Goal: Information Seeking & Learning: Learn about a topic

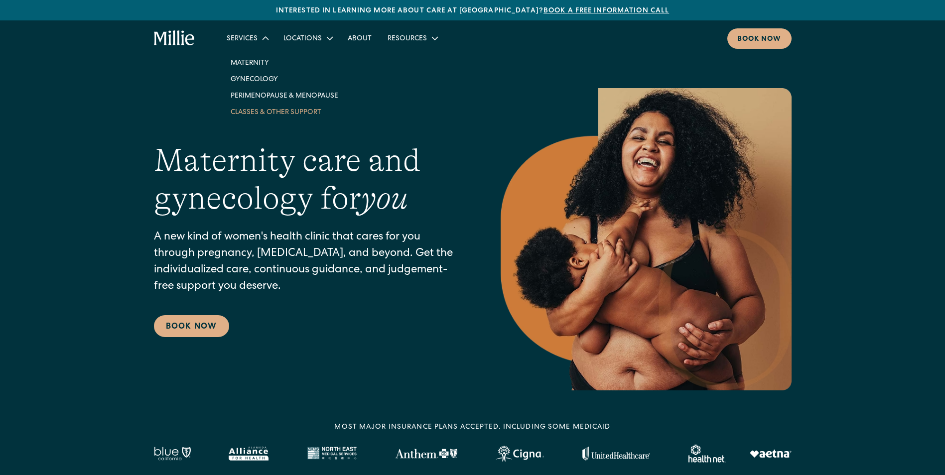
click at [275, 108] on link "Classes & Other Support" at bounding box center [285, 112] width 124 height 16
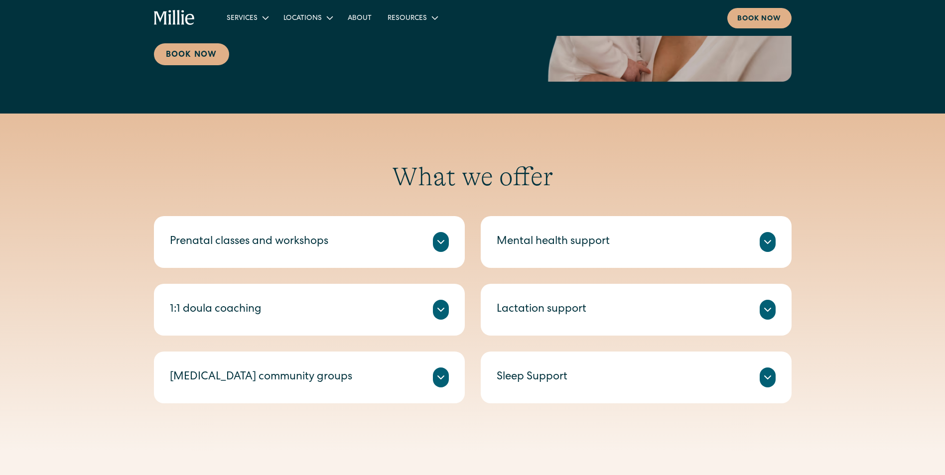
scroll to position [249, 0]
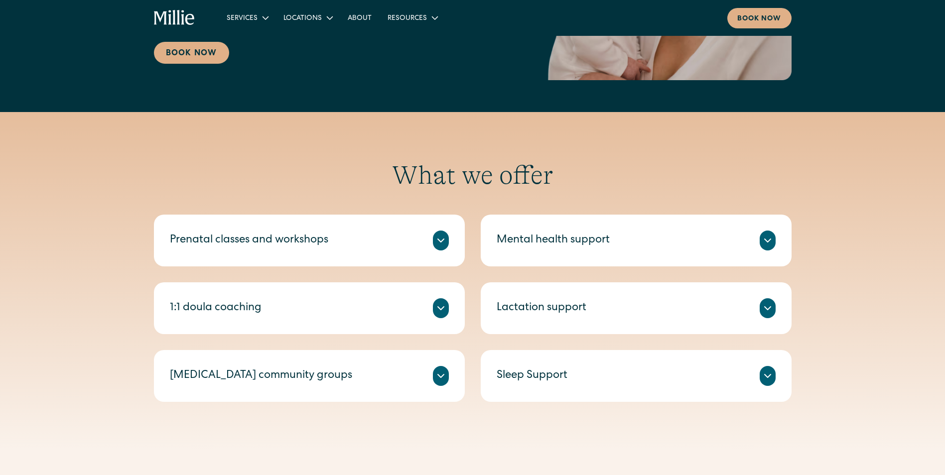
click at [445, 307] on icon at bounding box center [441, 308] width 12 height 12
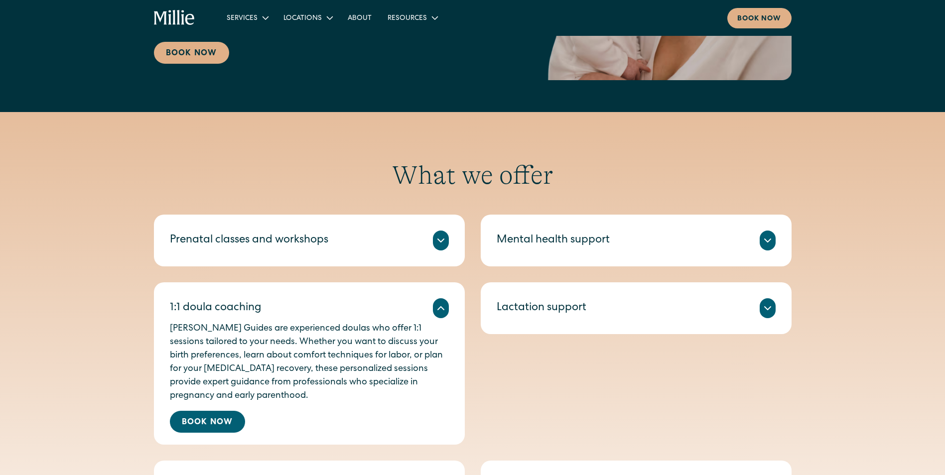
click at [767, 312] on icon at bounding box center [768, 308] width 12 height 12
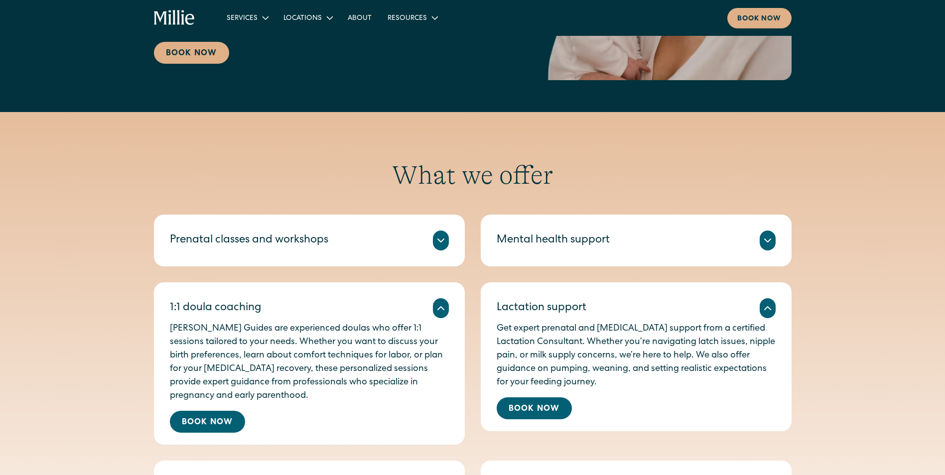
click at [757, 244] on div "Mental health support" at bounding box center [636, 241] width 279 height 20
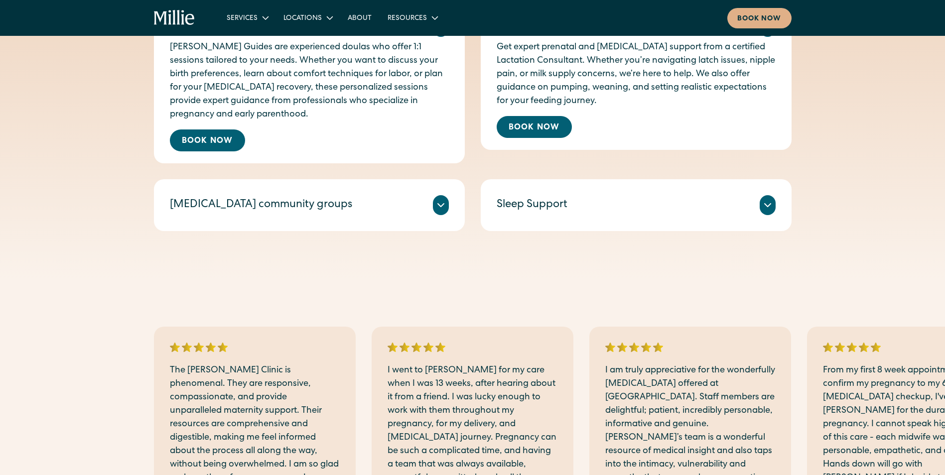
scroll to position [648, 0]
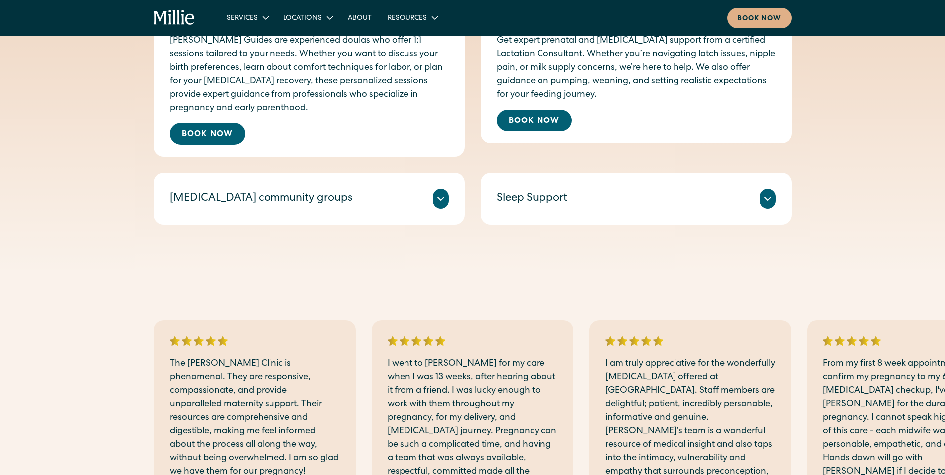
click at [760, 213] on div "Sleep Support Sleep can be one of the biggest challenges in early parenthood. […" at bounding box center [636, 199] width 311 height 52
click at [763, 201] on icon at bounding box center [768, 199] width 12 height 12
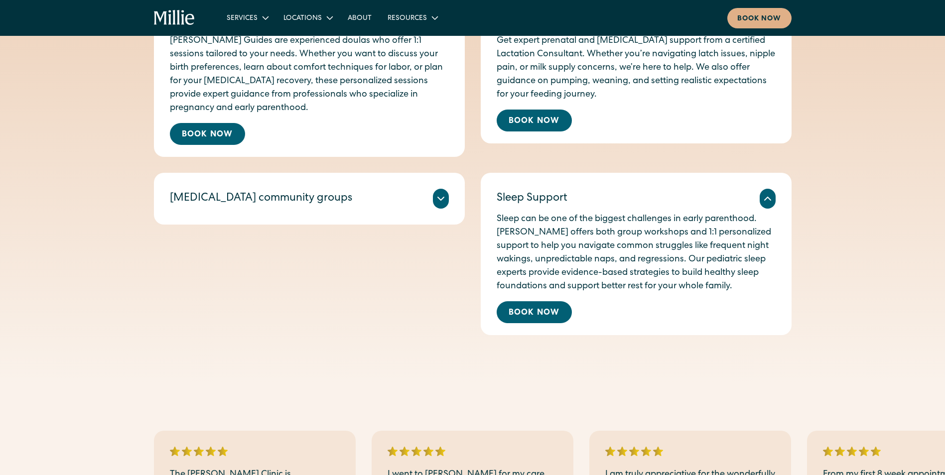
click at [441, 203] on icon at bounding box center [441, 199] width 12 height 12
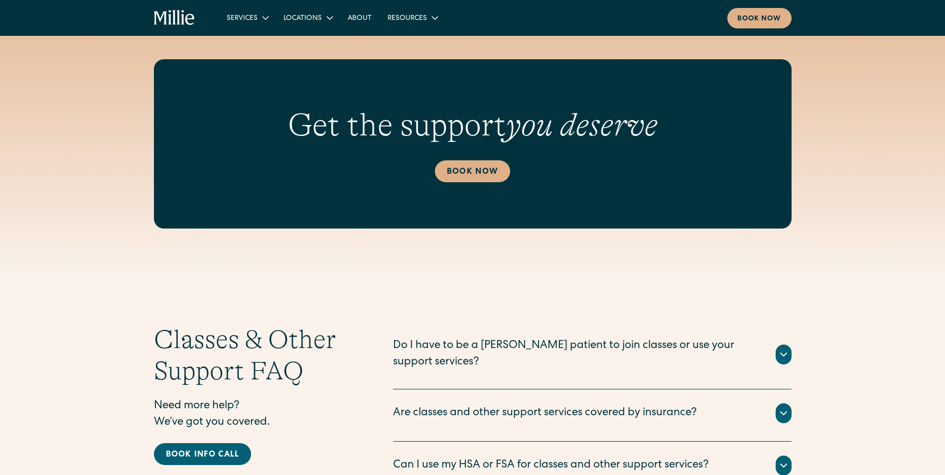
scroll to position [1395, 0]
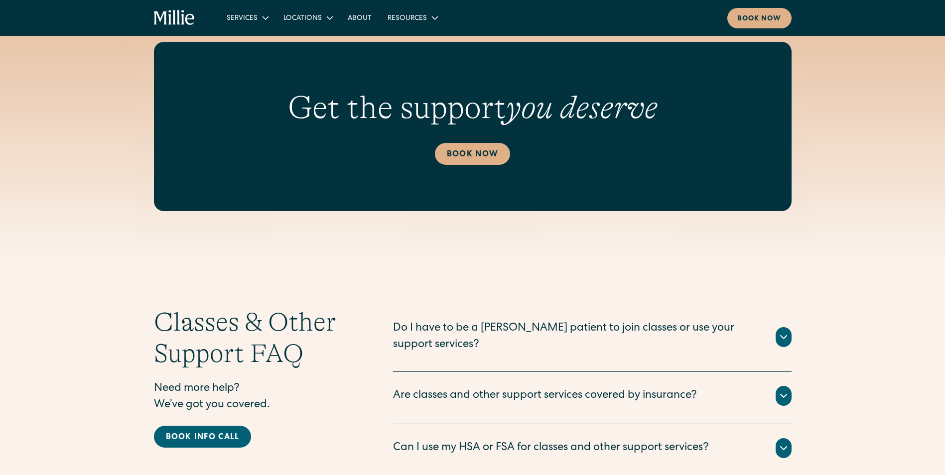
click at [787, 331] on icon at bounding box center [784, 337] width 12 height 12
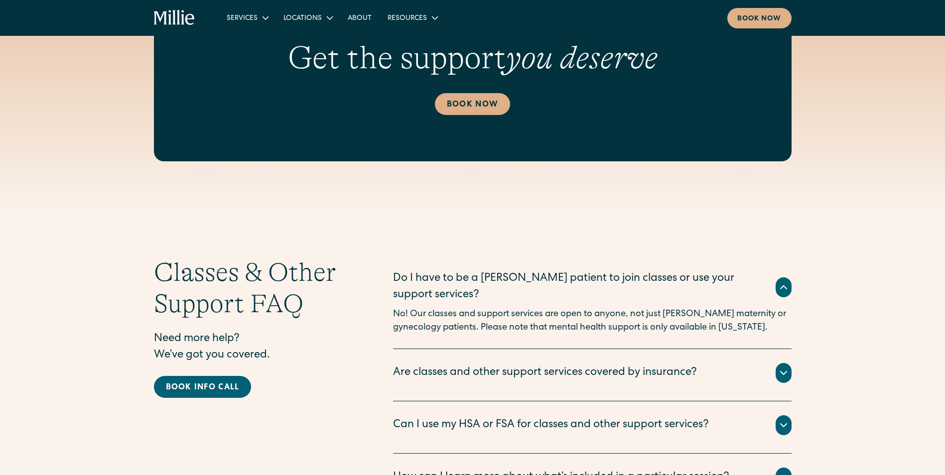
scroll to position [1495, 0]
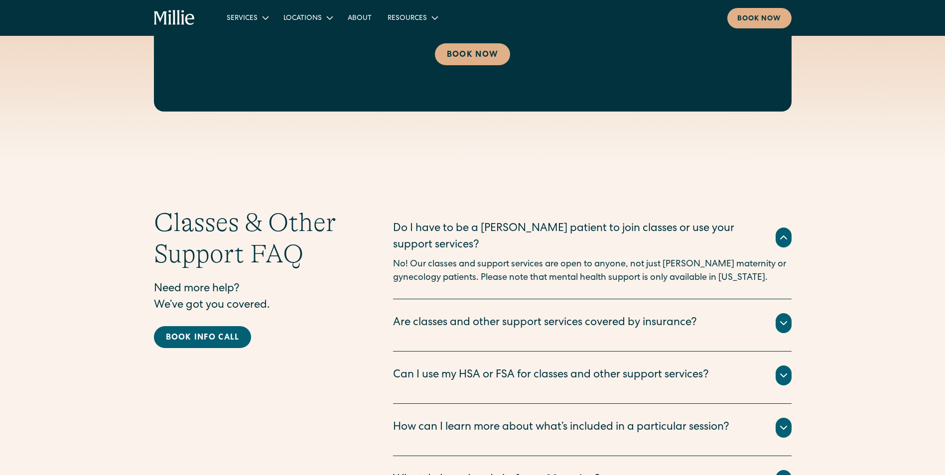
click at [787, 317] on icon at bounding box center [784, 323] width 12 height 12
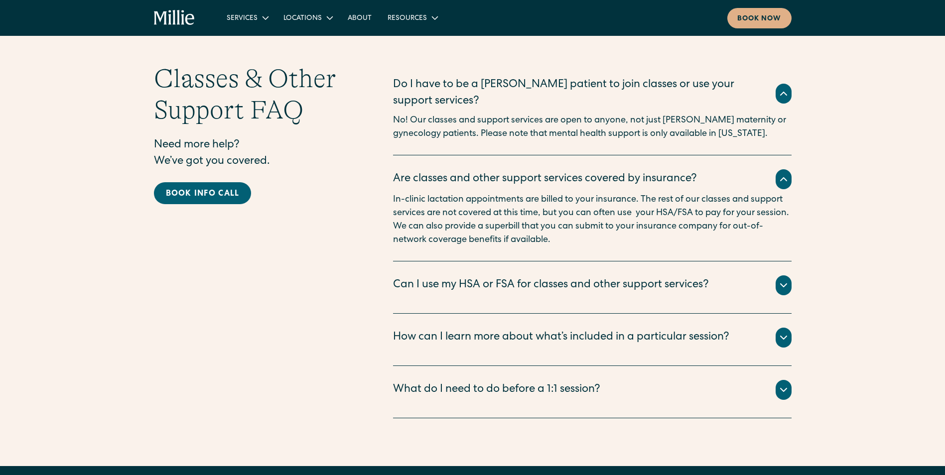
scroll to position [1694, 0]
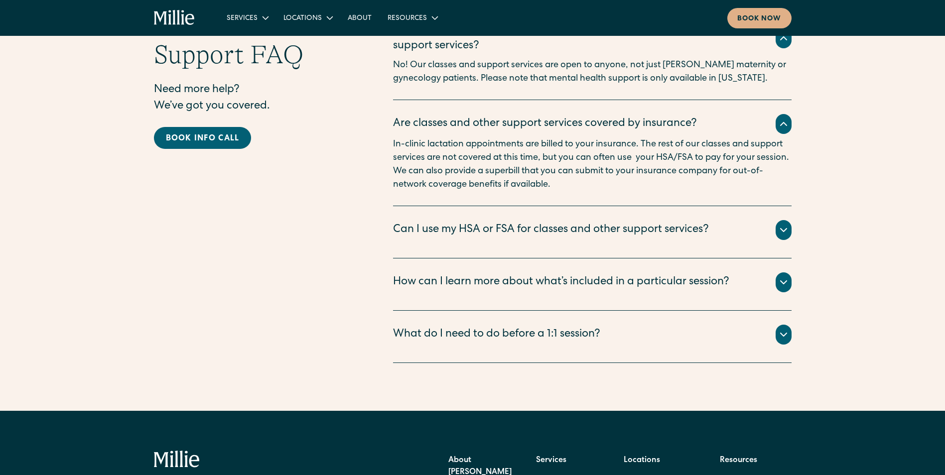
click at [787, 325] on div at bounding box center [784, 335] width 16 height 20
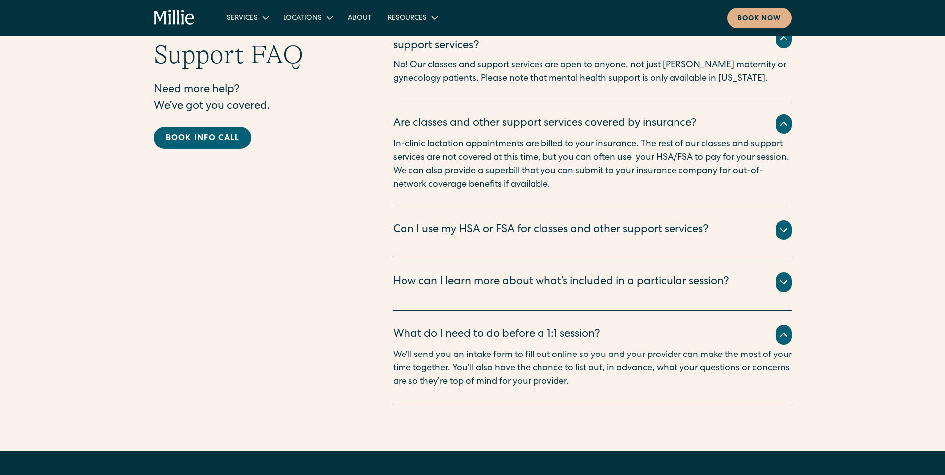
click at [789, 276] on icon at bounding box center [784, 282] width 12 height 12
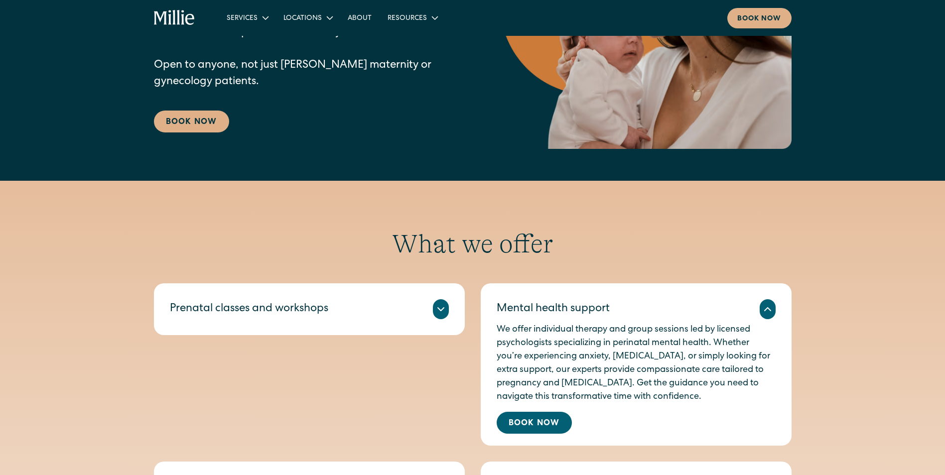
scroll to position [0, 0]
